Goal: Information Seeking & Learning: Compare options

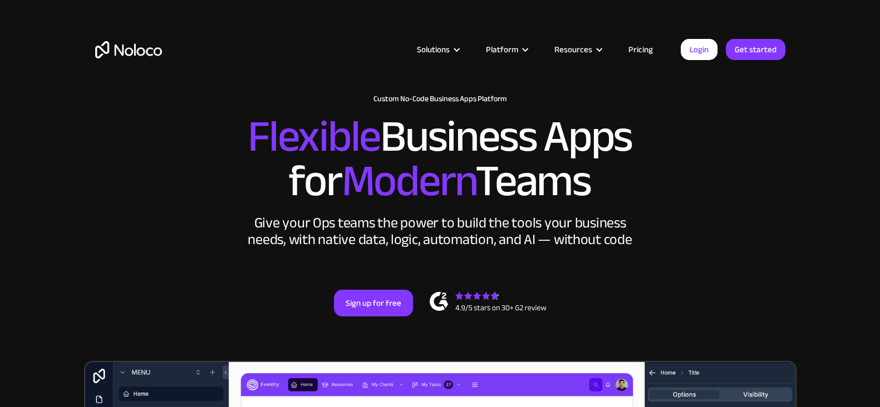
click at [629, 49] on link "Pricing" at bounding box center [640, 49] width 52 height 14
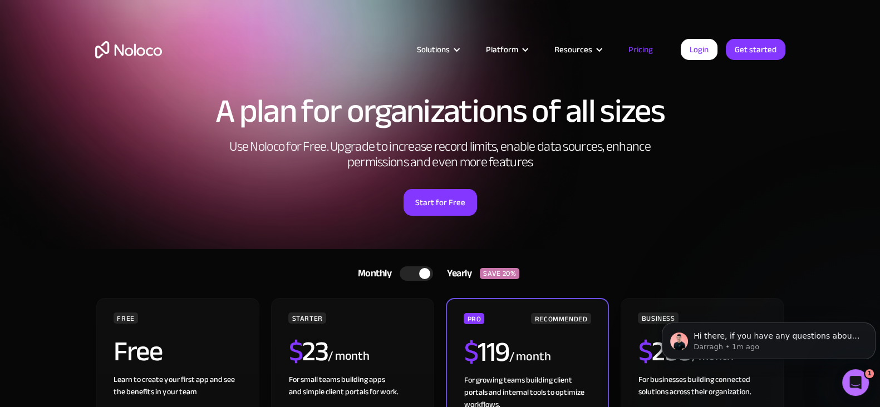
click at [407, 272] on div at bounding box center [416, 274] width 33 height 14
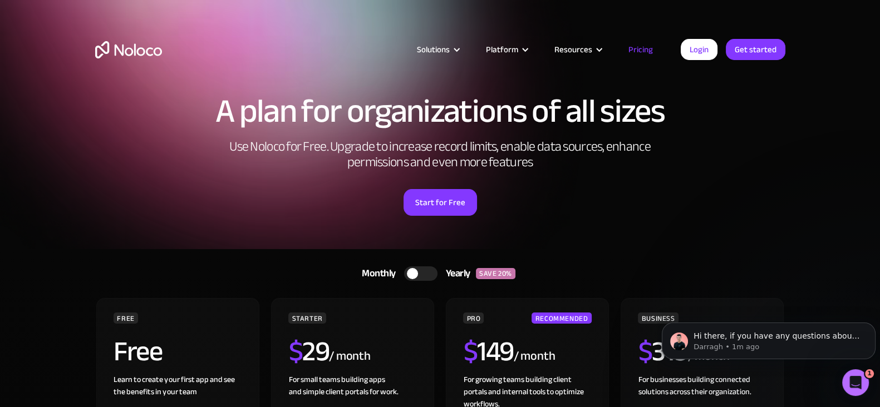
click at [407, 272] on div at bounding box center [412, 273] width 11 height 11
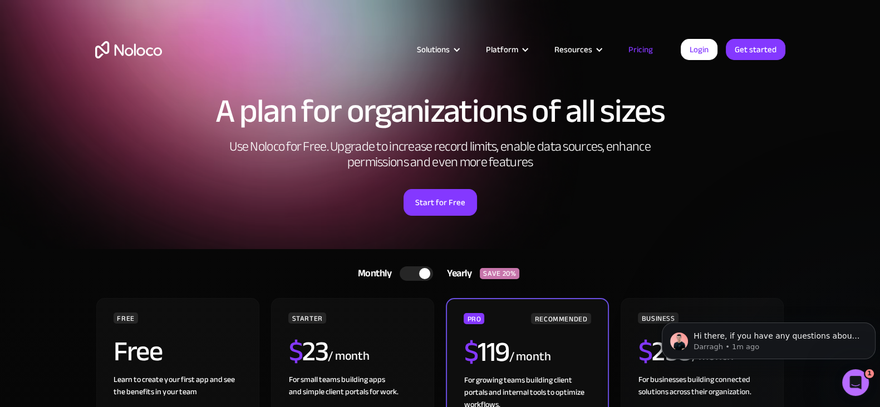
click at [407, 272] on div at bounding box center [416, 274] width 33 height 14
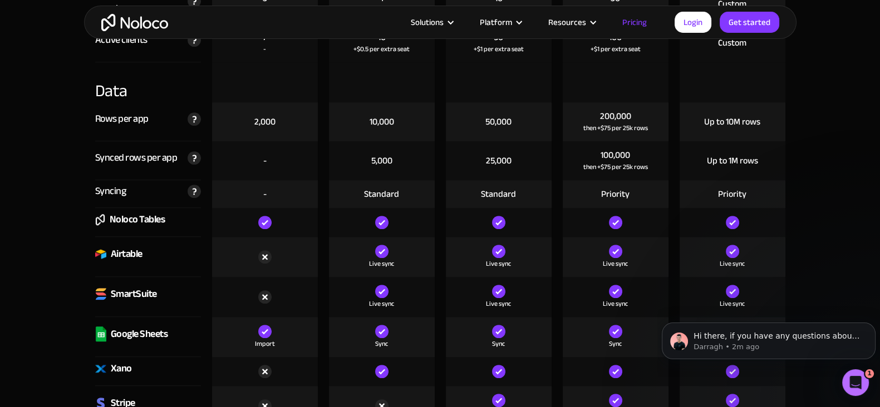
scroll to position [1391, 0]
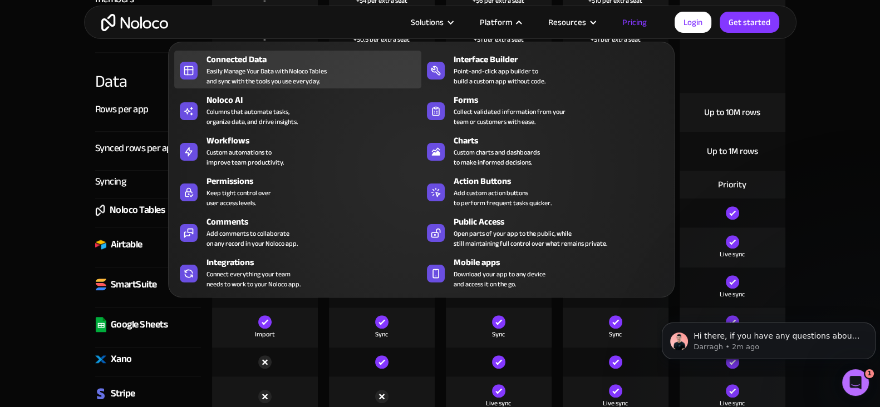
click at [295, 66] on div "Easily Manage Your Data with Noloco Tables and sync with the tools you use ever…" at bounding box center [266, 76] width 120 height 20
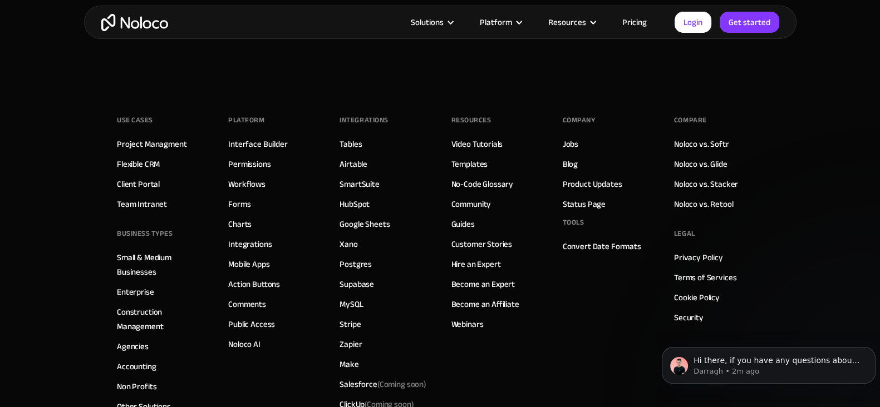
scroll to position [3061, 0]
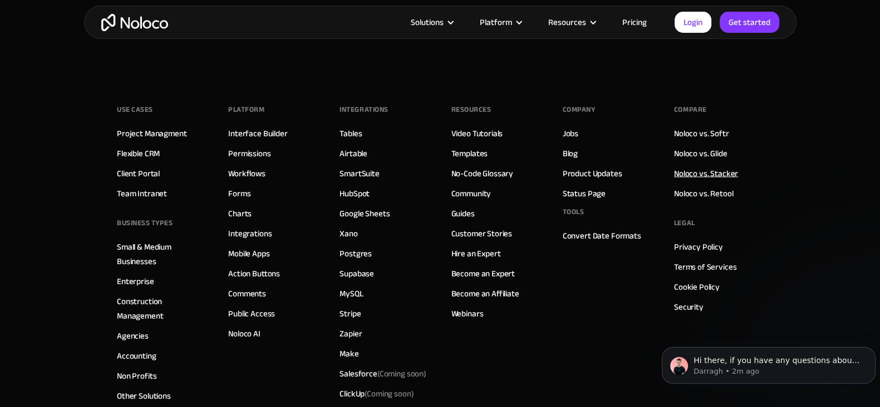
click at [714, 166] on link "Noloco vs. Stacker" at bounding box center [706, 173] width 64 height 14
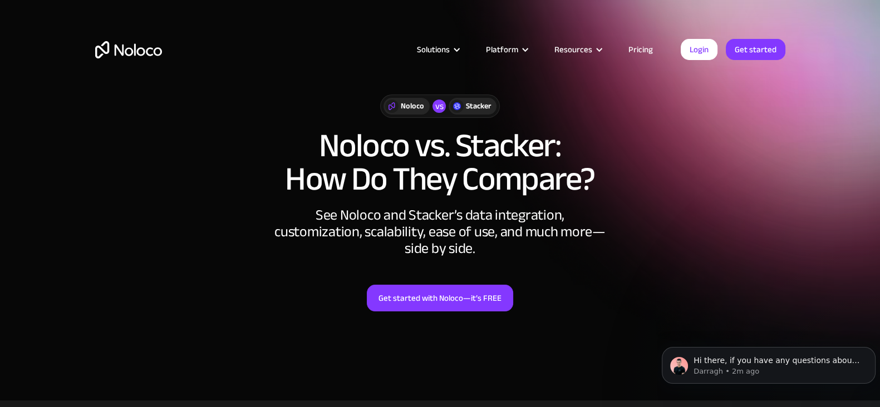
click at [490, 140] on h1 "Noloco vs. Stacker: How Do They Compare?" at bounding box center [440, 162] width 690 height 67
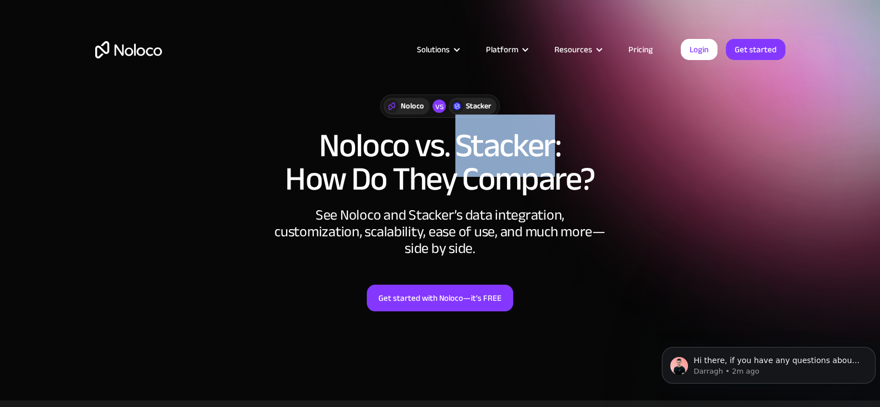
click at [490, 140] on h1 "Noloco vs. Stacker: How Do They Compare?" at bounding box center [440, 162] width 690 height 67
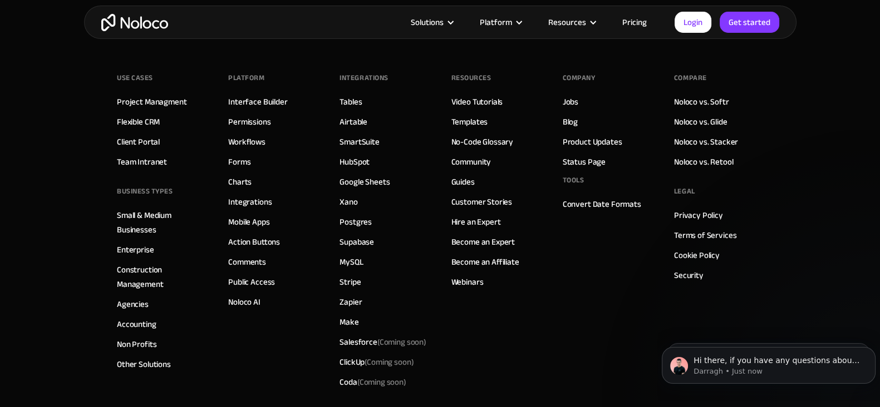
scroll to position [2891, 0]
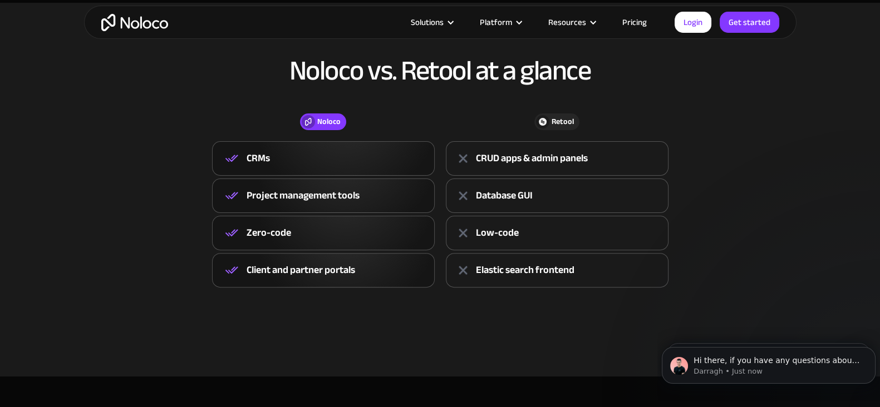
scroll to position [417, 0]
